Goal: Task Accomplishment & Management: Complete application form

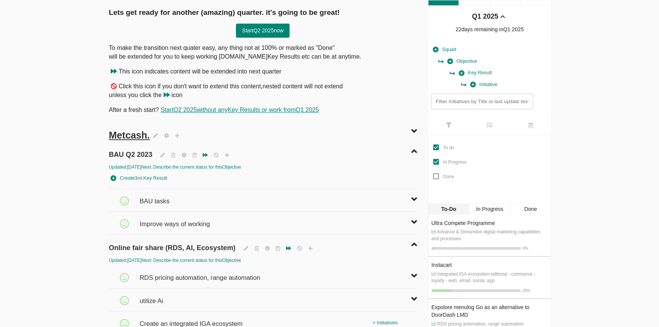
scroll to position [69, 0]
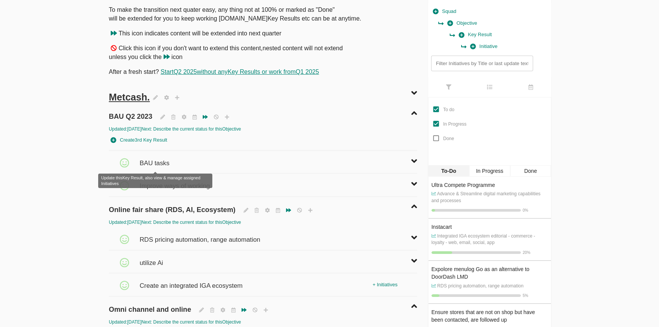
click at [164, 164] on span "BAU tasks" at bounding box center [156, 159] width 32 height 17
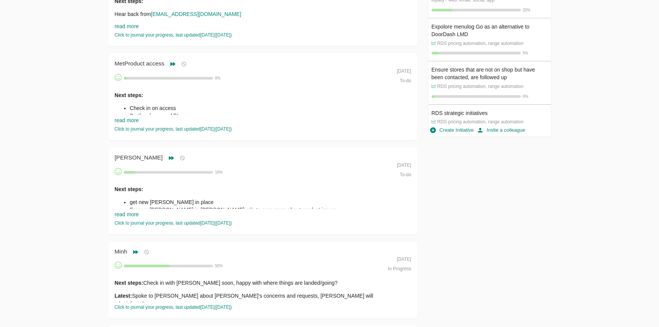
scroll to position [0, 0]
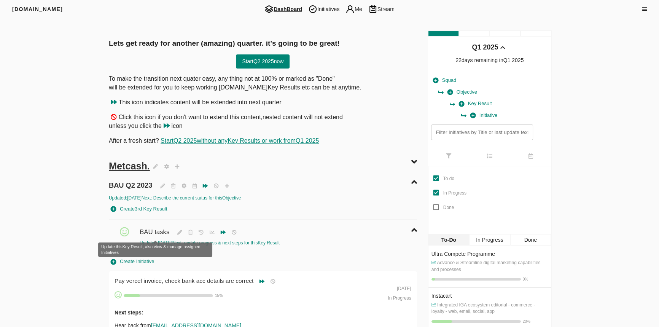
click at [159, 232] on span "BAU tasks" at bounding box center [156, 228] width 32 height 17
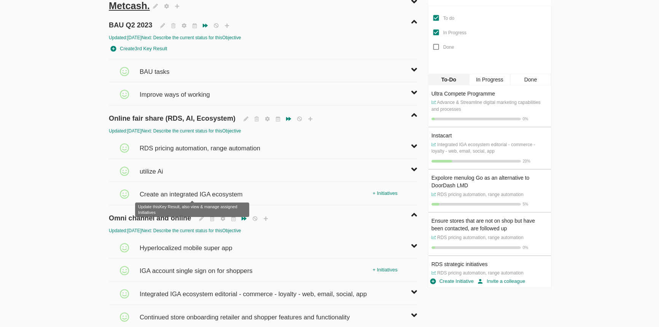
scroll to position [277, 0]
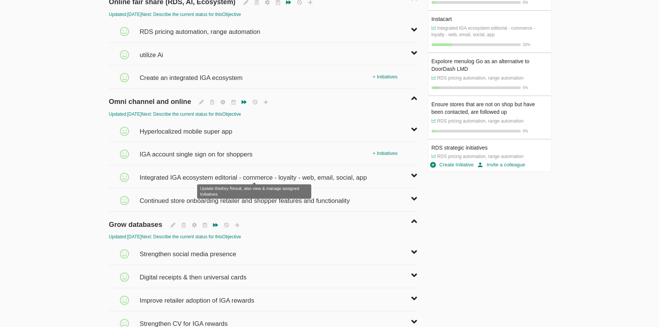
click at [182, 171] on span "Integrated IGA ecosystem editorial - commerce - loyalty - web, email, social, a…" at bounding box center [254, 174] width 229 height 17
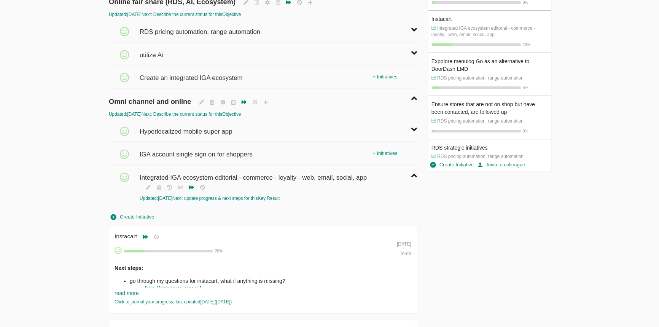
click at [144, 215] on span "Create Initiative" at bounding box center [132, 217] width 43 height 9
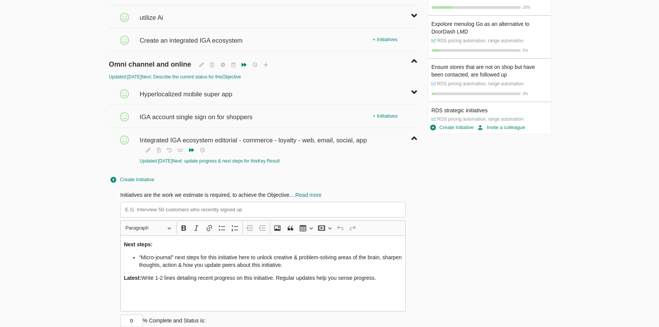
scroll to position [381, 0]
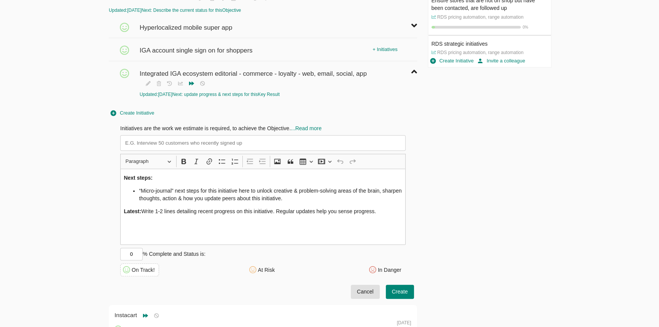
click at [171, 191] on li "“Micro-journal” next steps for this initiative here to unlock creative & proble…" at bounding box center [270, 194] width 263 height 15
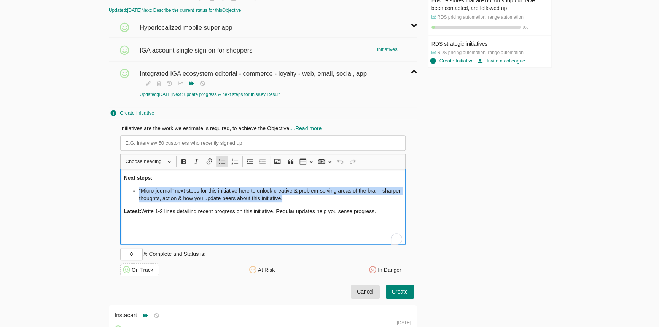
click at [171, 191] on li "“Micro-journal” next steps for this initiative here to unlock creative & proble…" at bounding box center [270, 194] width 263 height 15
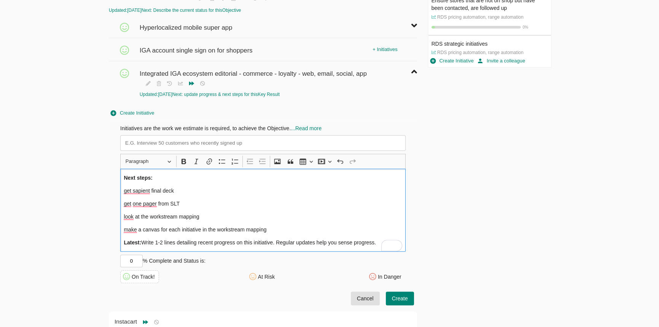
click at [306, 139] on input at bounding box center [262, 143] width 285 height 16
paste input "Shop Online Roadmap"
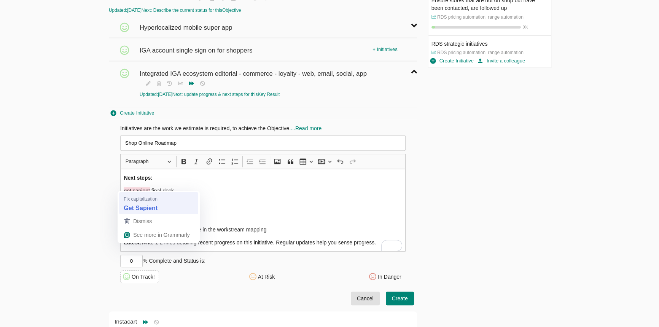
type input "Shop Online Roadmap"
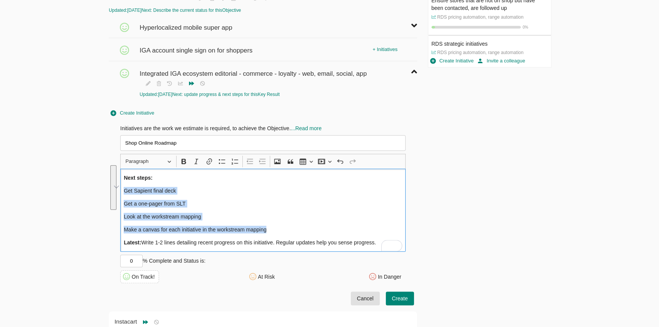
drag, startPoint x: 279, startPoint y: 223, endPoint x: 108, endPoint y: 183, distance: 175.2
click at [109, 183] on div "Initiatives are the work we estimate is required, to achieve the Objective. ...…" at bounding box center [263, 203] width 308 height 169
click at [221, 158] on icon "Editor toolbar" at bounding box center [222, 162] width 8 height 8
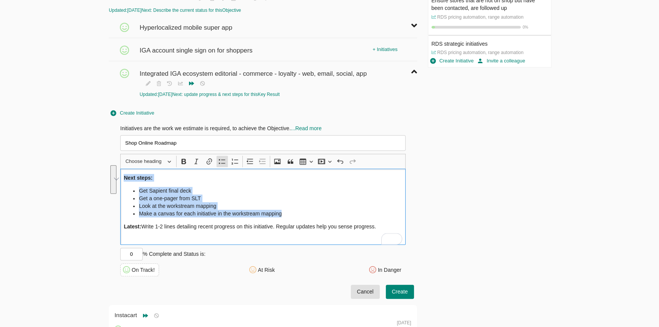
click at [261, 210] on li "Make a canvas for each initiative in the workstream mapping" at bounding box center [270, 214] width 263 height 8
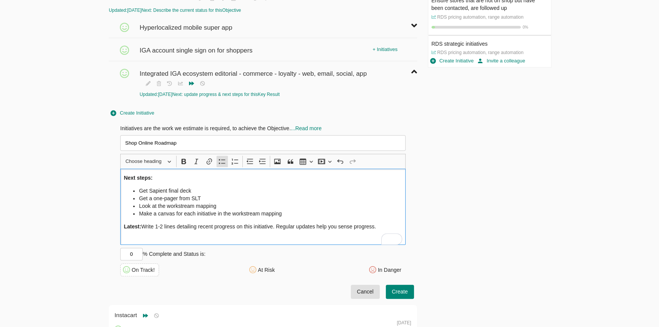
click at [299, 210] on li "Make a canvas for each initiative in the workstream mapping" at bounding box center [270, 214] width 263 height 8
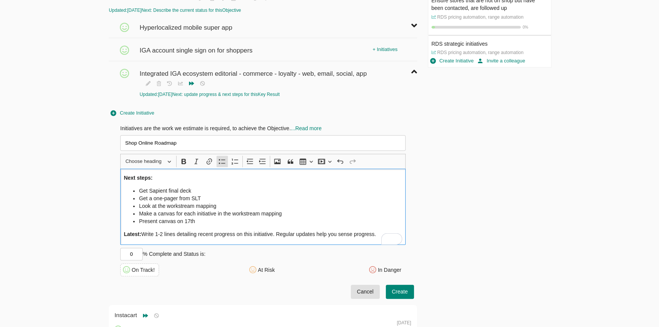
click at [397, 287] on span "Create" at bounding box center [400, 292] width 16 height 10
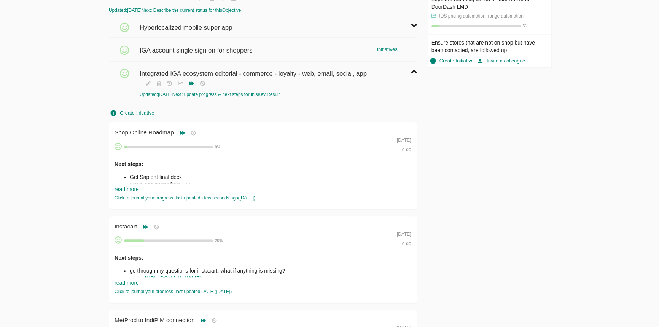
scroll to position [0, 0]
click at [124, 181] on div "Next steps: Get Sapient final deck Get a one-pager from SLT Look at the workstr…" at bounding box center [248, 178] width 267 height 46
click at [124, 186] on link "read more" at bounding box center [127, 189] width 24 height 6
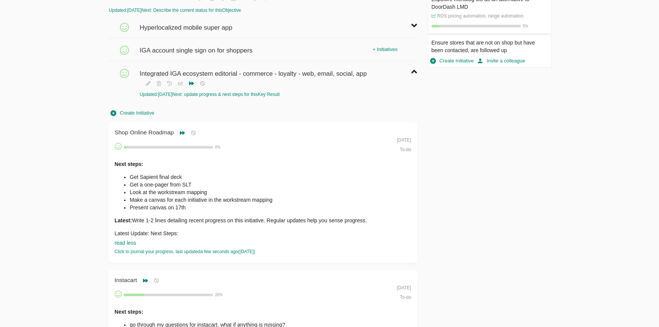
click at [169, 189] on li "Look at the workstream mapping" at bounding box center [256, 192] width 252 height 8
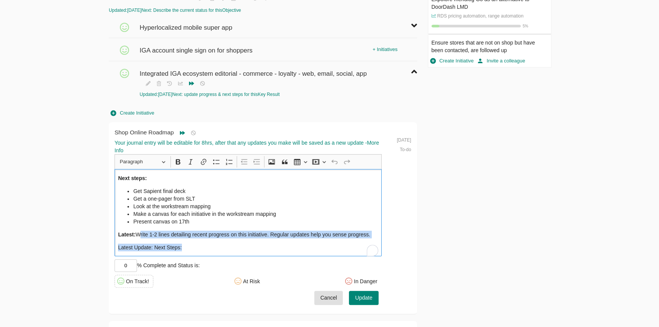
drag, startPoint x: 137, startPoint y: 230, endPoint x: 214, endPoint y: 284, distance: 94.1
click at [214, 284] on div "Your journal entry will be editable for 8hrs, after that any updates you make w…" at bounding box center [248, 222] width 267 height 166
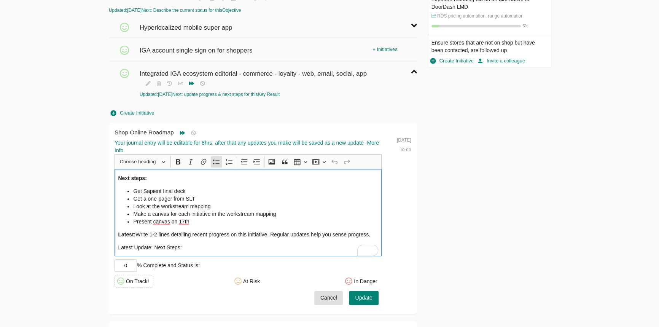
click at [292, 203] on li "Look at the workstream mapping" at bounding box center [255, 207] width 245 height 8
click at [291, 218] on li "Present canvas on 17th" at bounding box center [255, 222] width 245 height 8
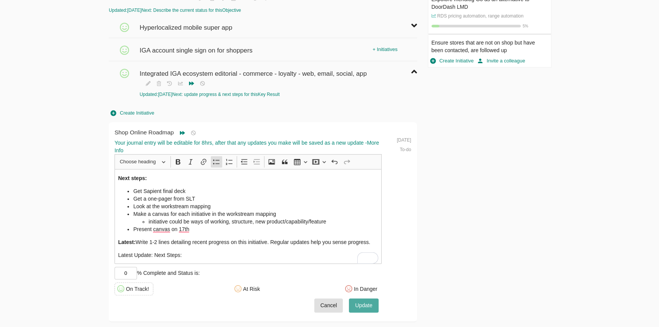
click at [370, 301] on span "Update" at bounding box center [363, 306] width 17 height 10
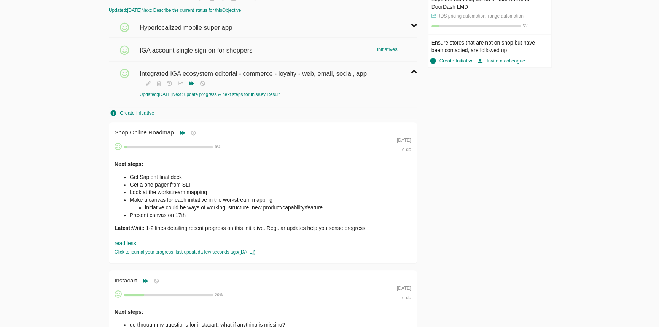
click at [198, 205] on li "initiative could be ways of working, structure, new product/capability/feature" at bounding box center [263, 208] width 237 height 8
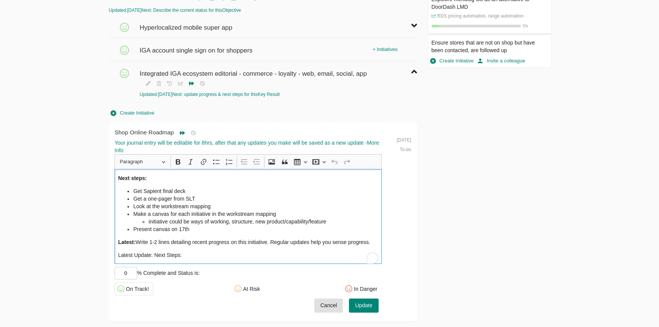
click at [203, 225] on li "Present canvas on 17th" at bounding box center [255, 229] width 245 height 8
